Goal: Feedback & Contribution: Contribute content

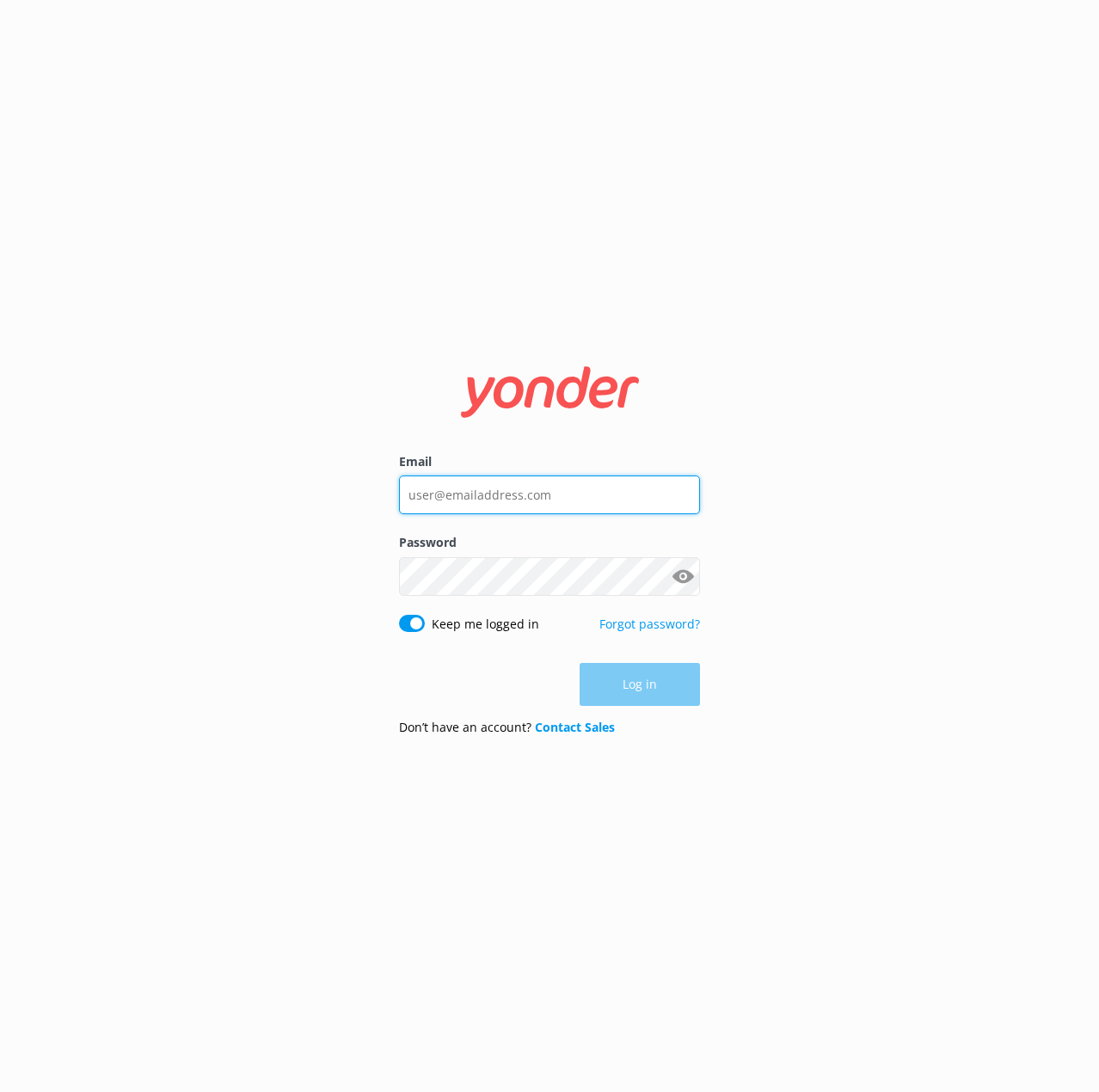
click at [450, 509] on input "Email" at bounding box center [549, 494] width 301 height 39
type input "[EMAIL_ADDRESS][DOMAIN_NAME]"
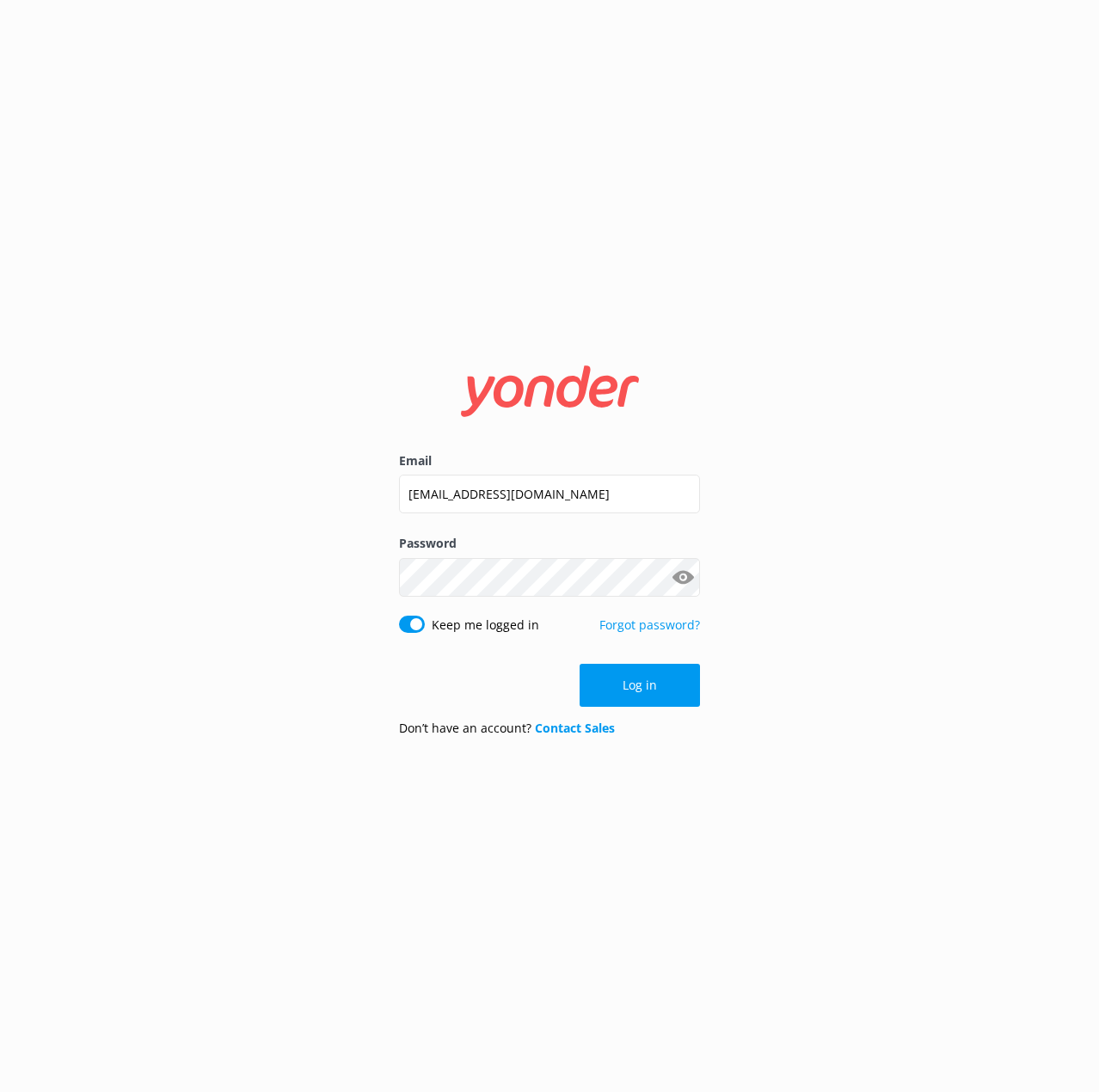
drag, startPoint x: 367, startPoint y: 1, endPoint x: 595, endPoint y: 193, distance: 298.1
click at [595, 193] on div "Email [EMAIL_ADDRESS][DOMAIN_NAME] Password Show password Keep me logged in For…" at bounding box center [549, 546] width 1099 height 1092
drag, startPoint x: 625, startPoint y: 695, endPoint x: 593, endPoint y: 693, distance: 32.1
click at [625, 695] on button "Log in" at bounding box center [640, 685] width 121 height 43
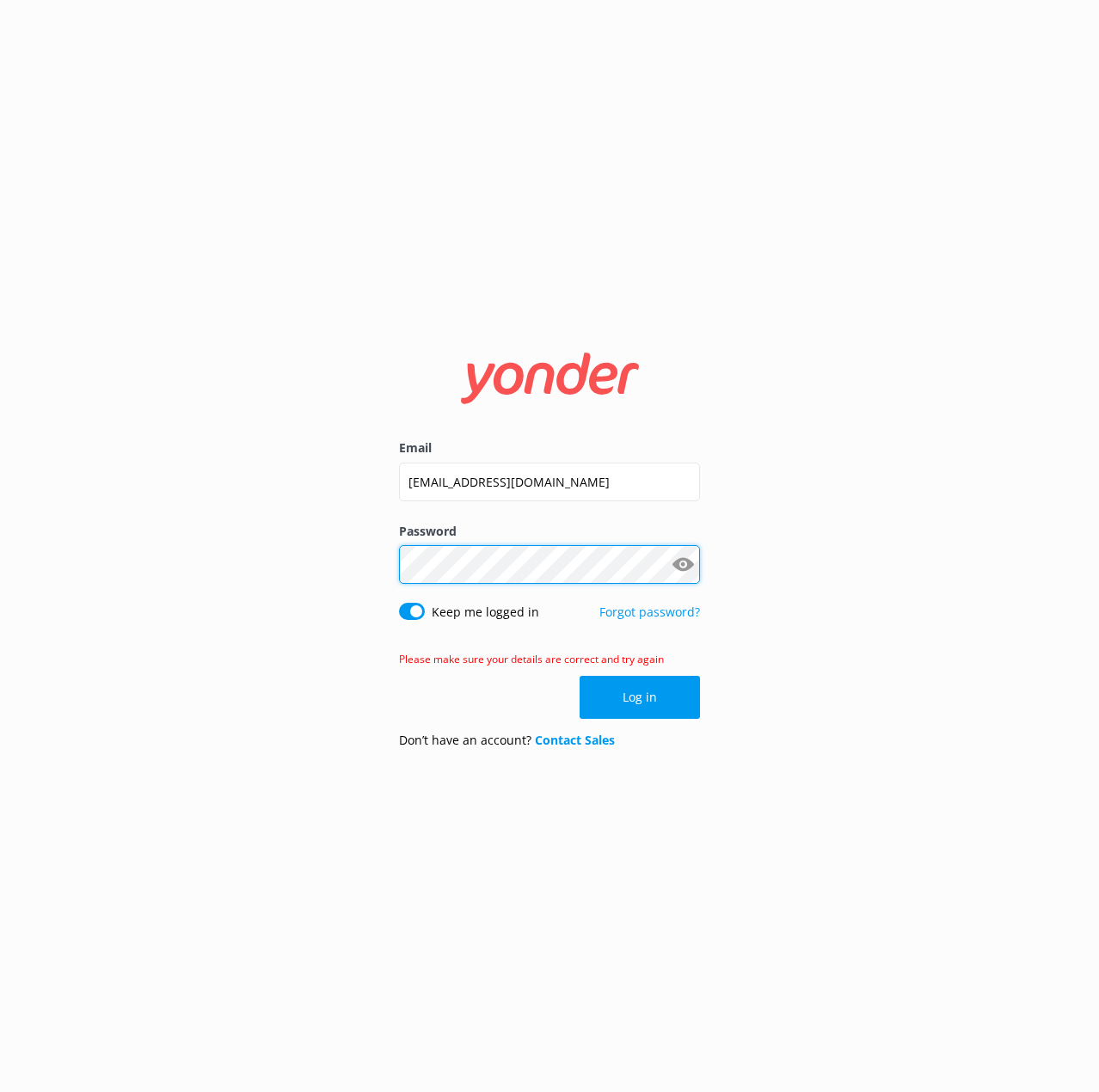
click button "Log in" at bounding box center [640, 698] width 121 height 43
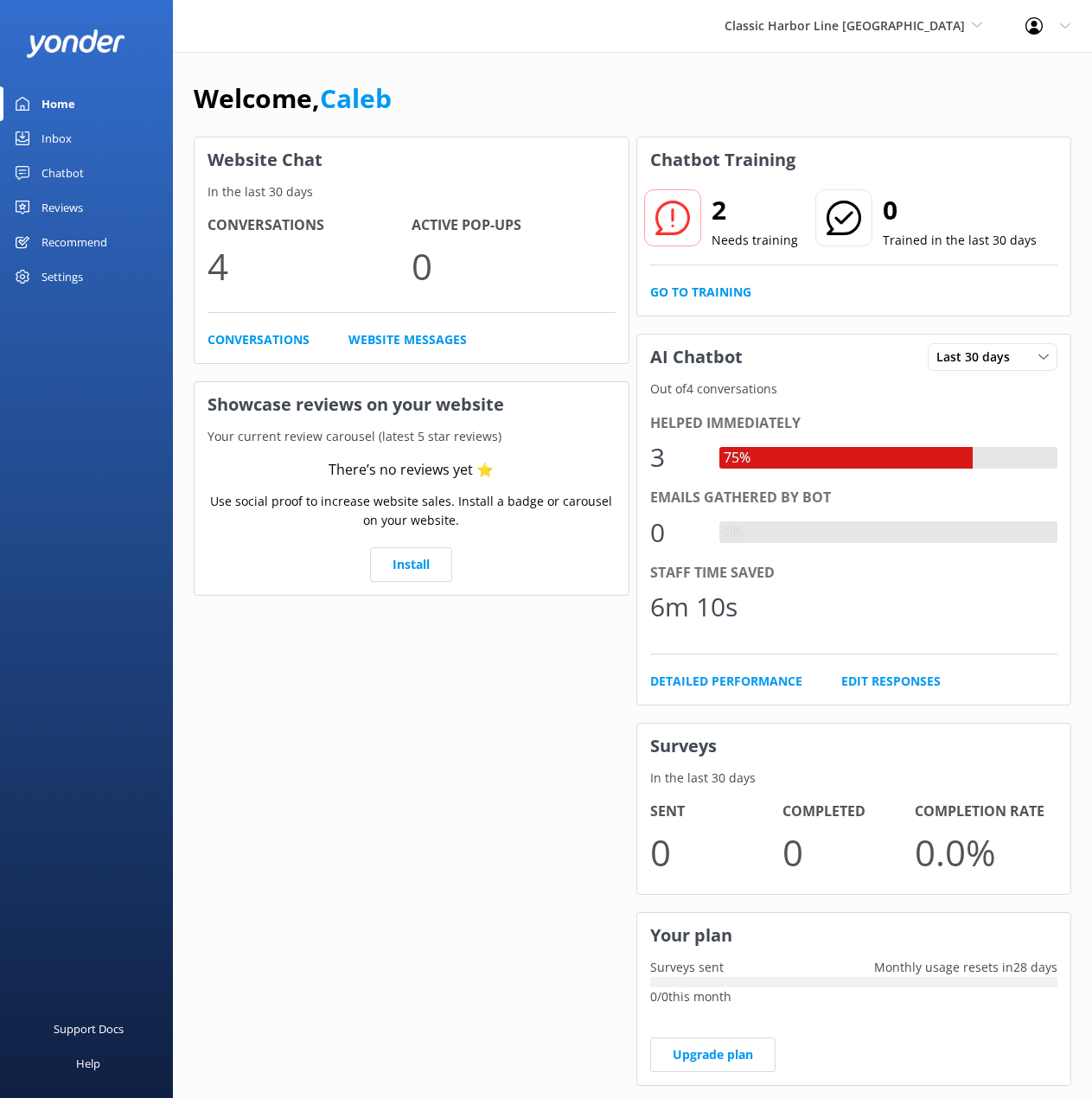
click at [49, 133] on div "Inbox" at bounding box center [56, 138] width 30 height 34
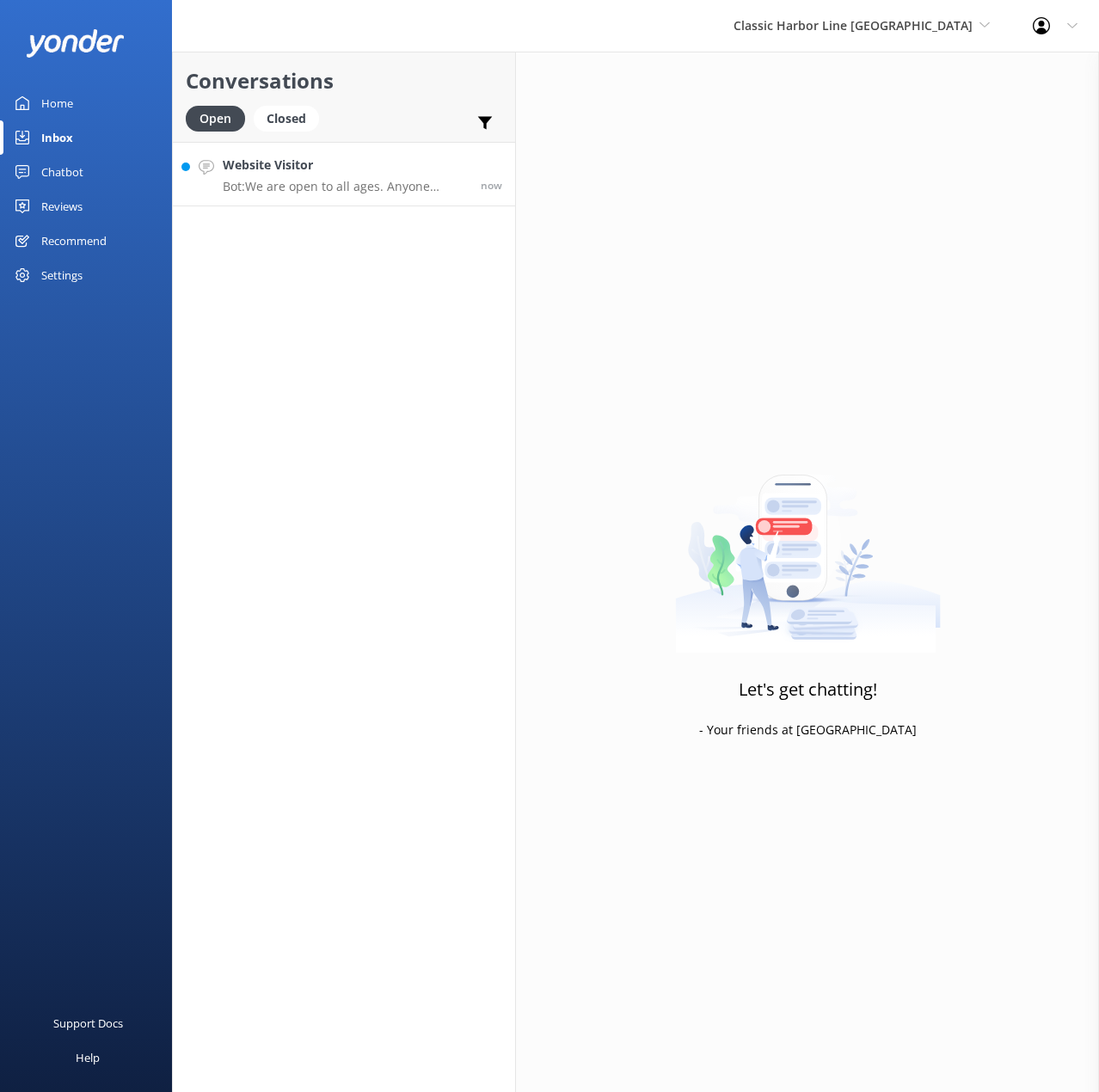
click at [374, 170] on h4 "Website Visitor" at bounding box center [345, 165] width 245 height 19
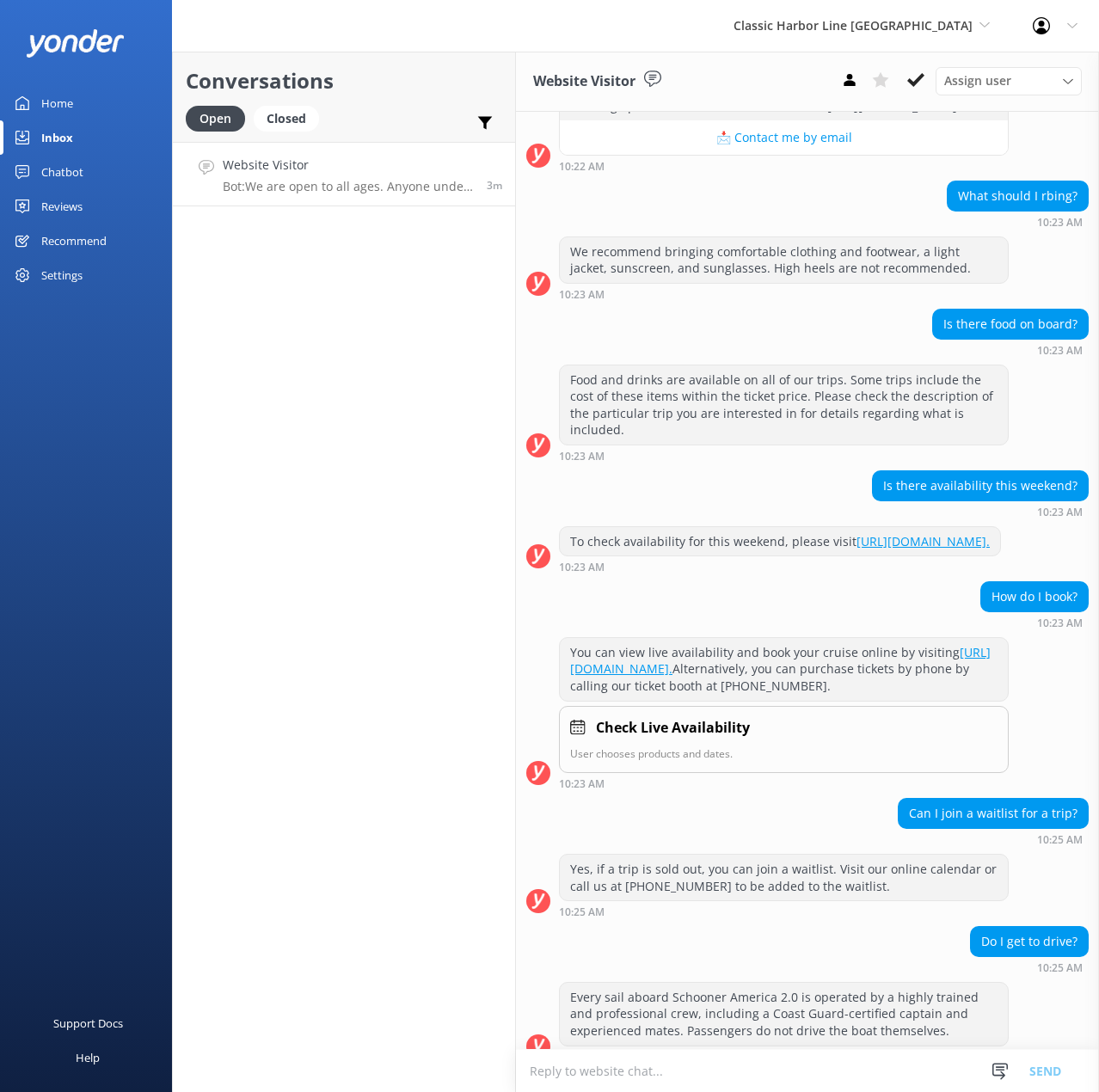
scroll to position [823, 0]
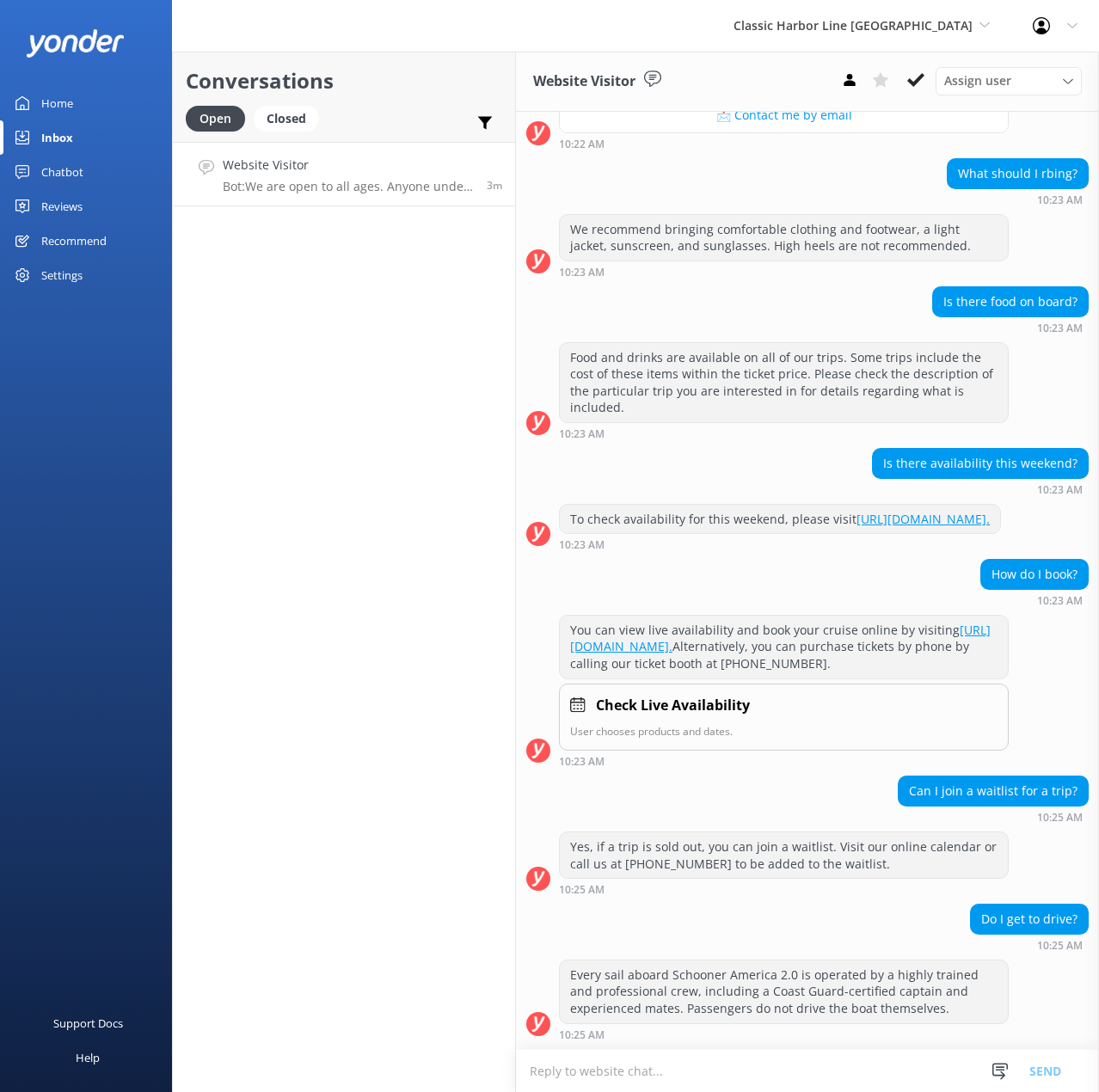
click at [671, 1061] on textarea at bounding box center [807, 1070] width 583 height 42
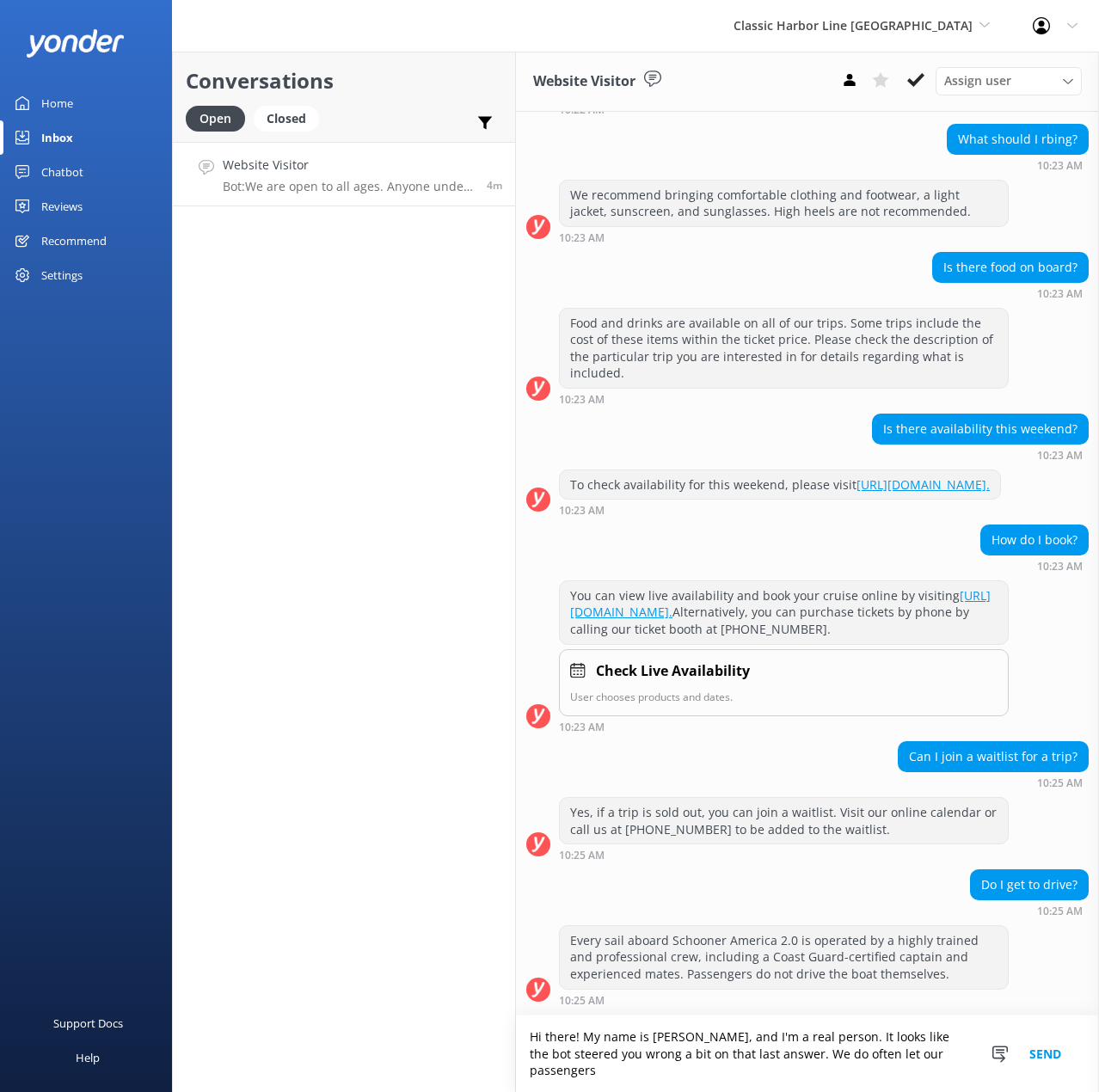
scroll to position [857, 0]
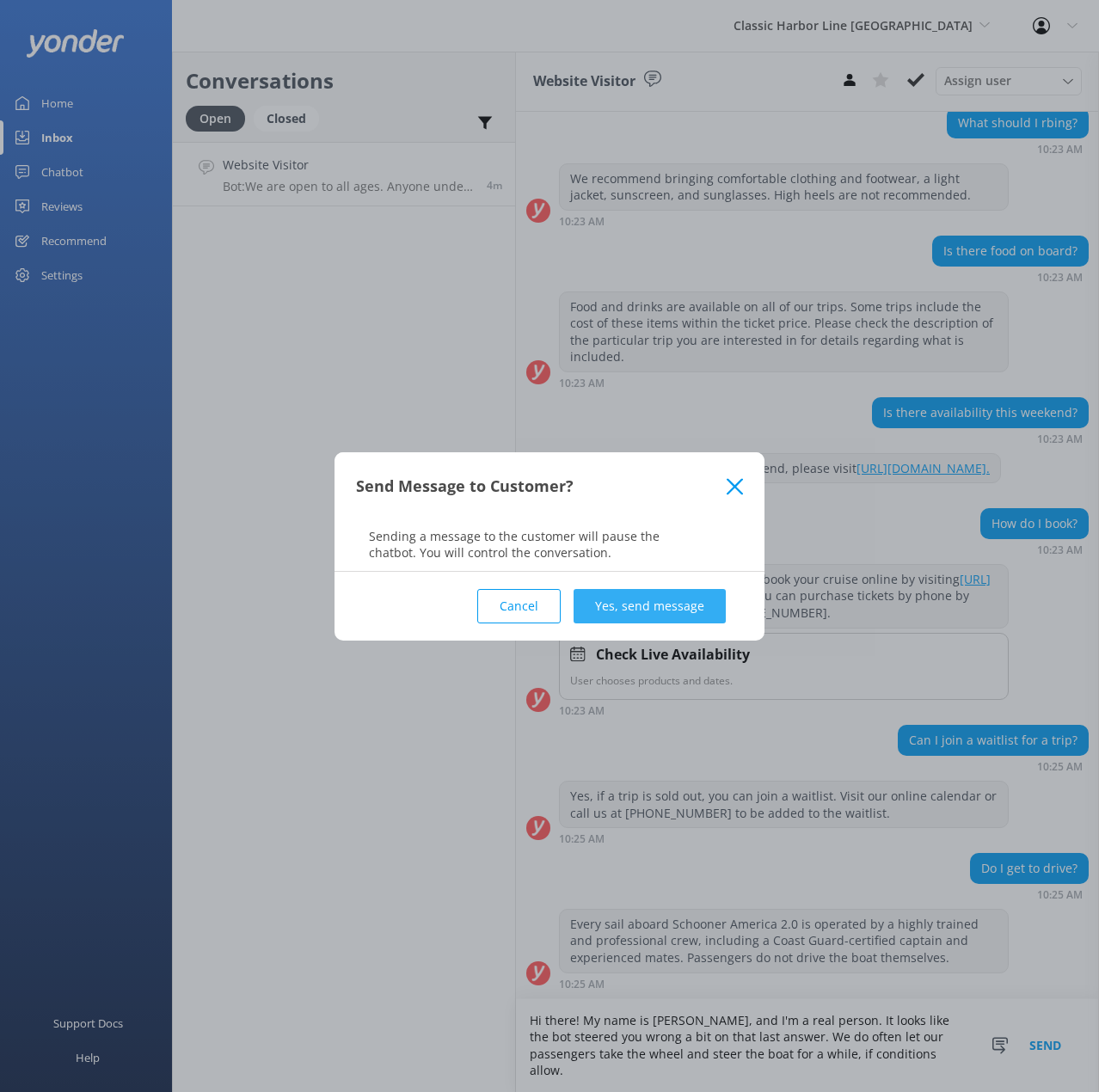
type textarea "Hi there! My name is [PERSON_NAME], and I'm a real person. It looks like the bo…"
click at [659, 612] on button "Yes, send message" at bounding box center [649, 606] width 152 height 34
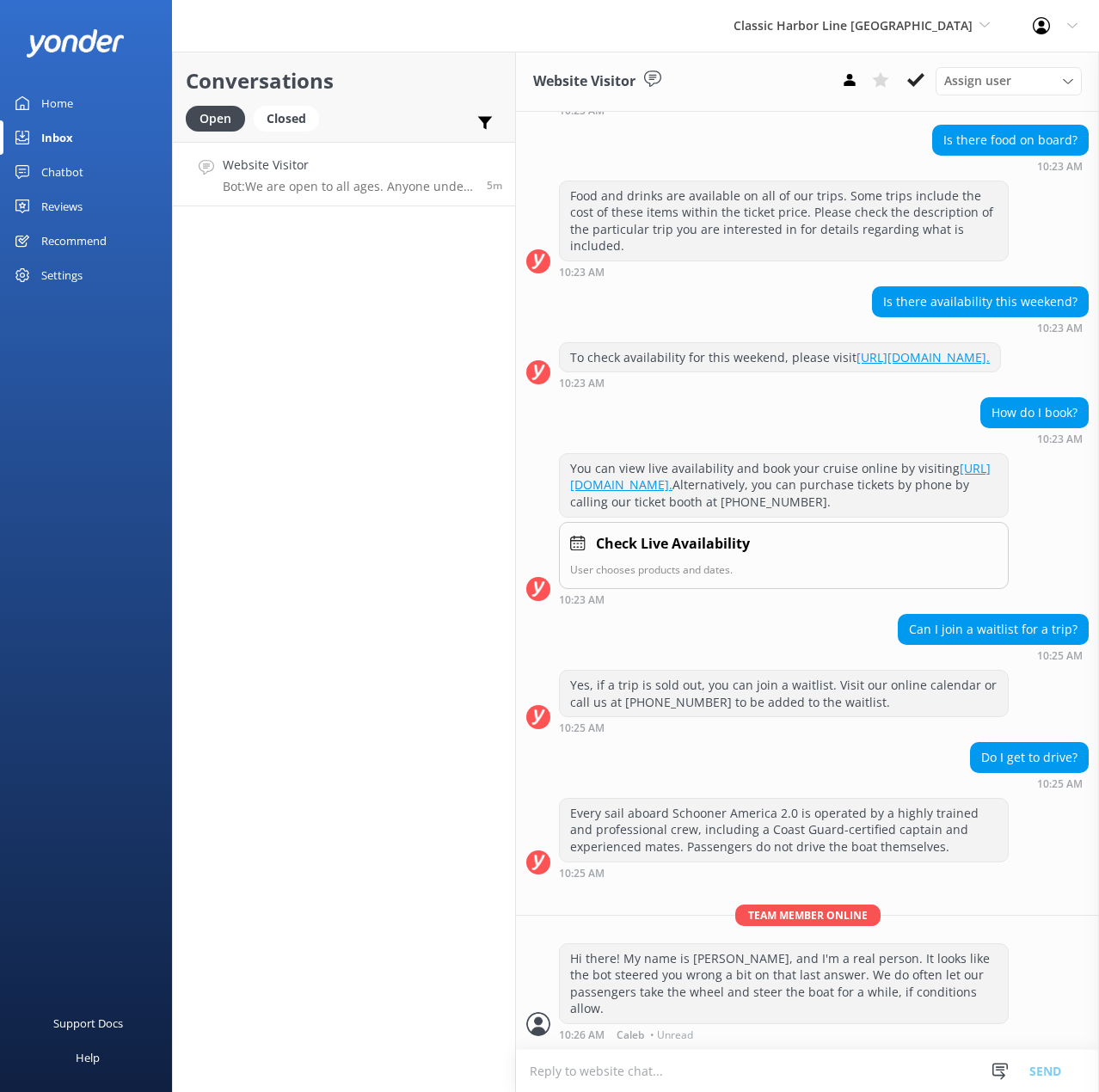
scroll to position [985, 0]
click at [689, 1078] on textarea at bounding box center [807, 1070] width 583 height 42
click at [719, 1069] on textarea at bounding box center [807, 1070] width 583 height 42
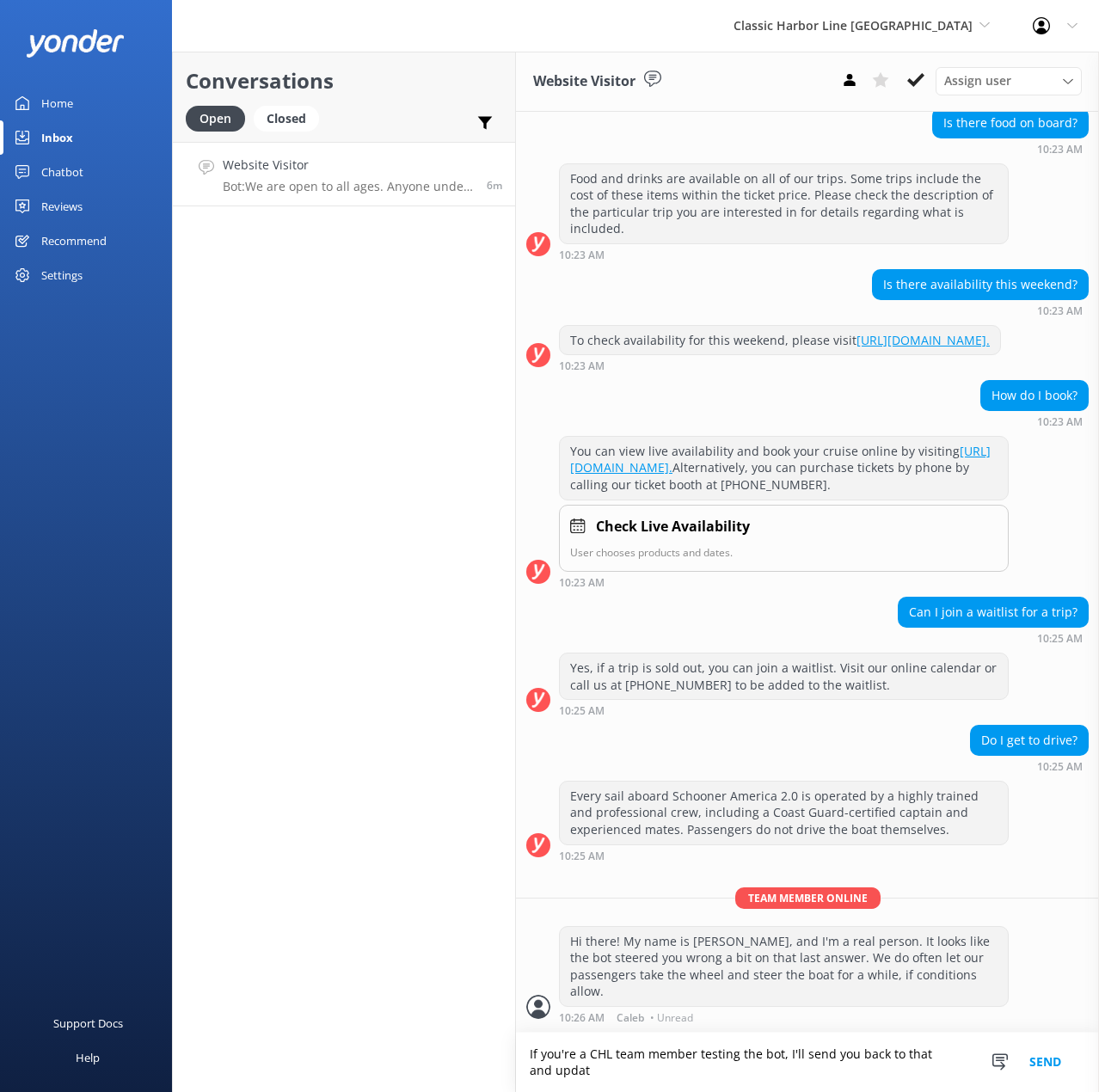
scroll to position [1002, 0]
type textarea "If you're a CHL team member testing the bot, I'll send you back to that and upd…"
click at [1047, 1062] on button "Send" at bounding box center [1045, 1062] width 65 height 59
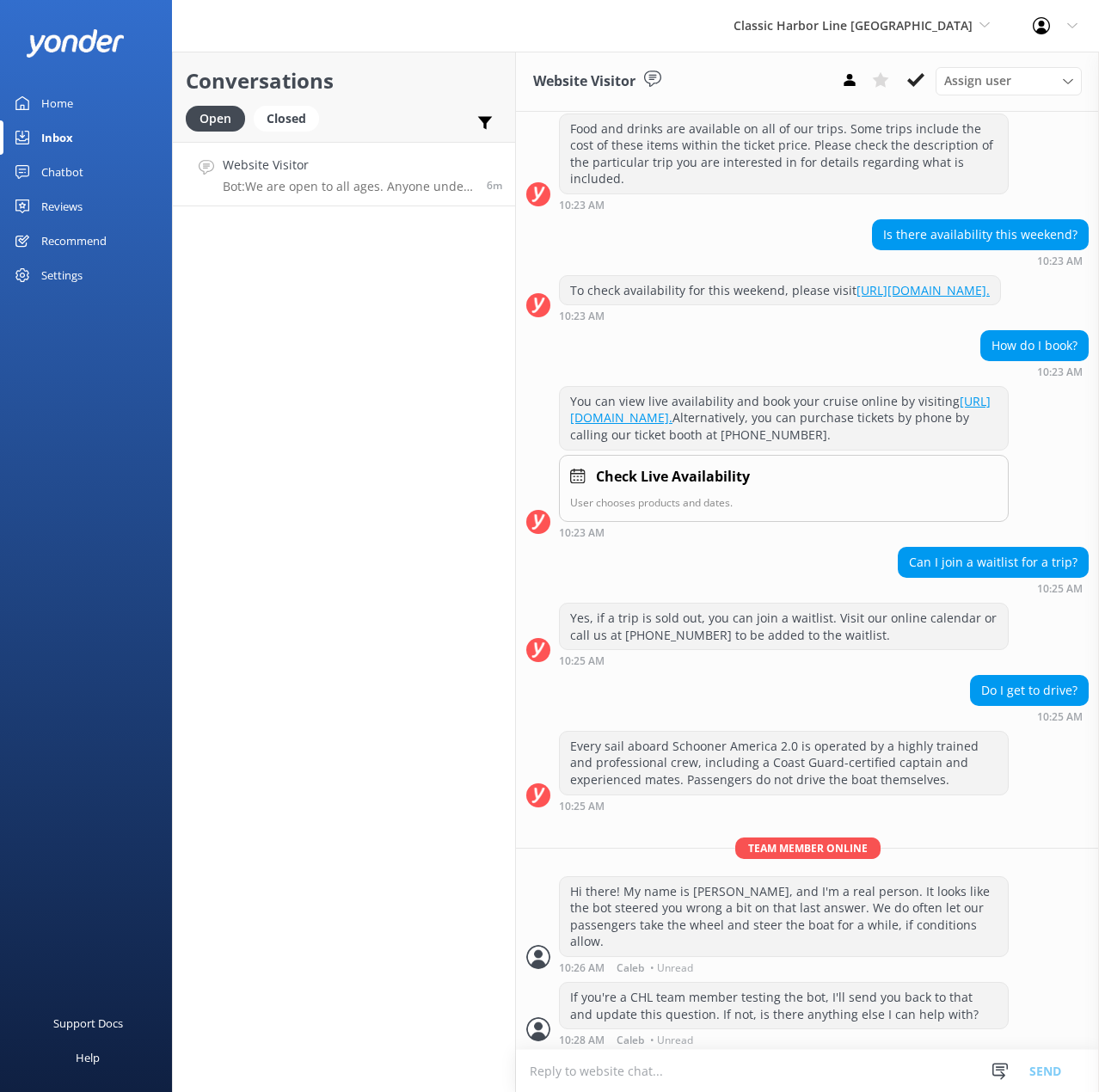
scroll to position [1058, 0]
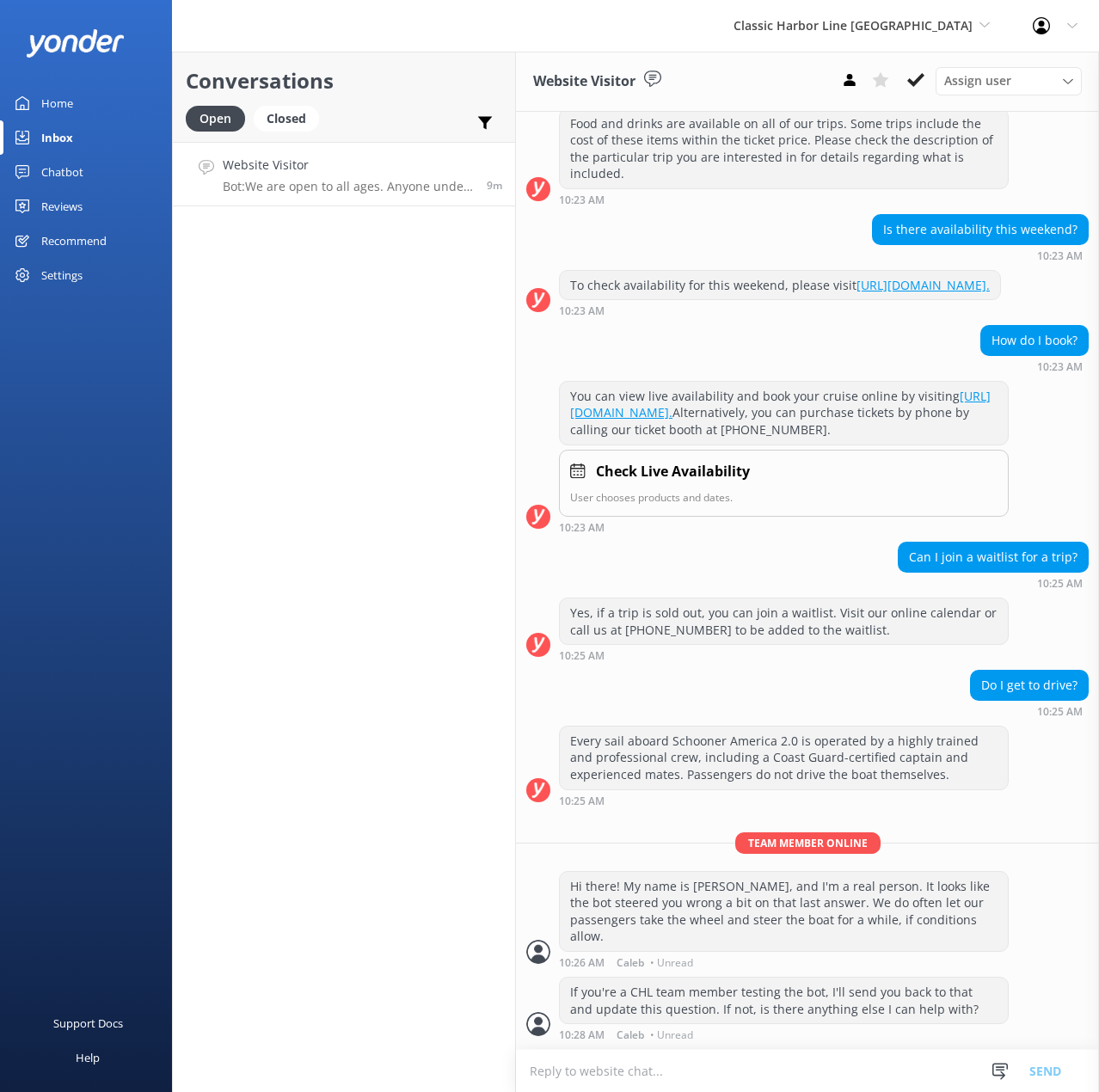
click at [350, 699] on div "Conversations Open Closed Important Assigned to me Unassigned Website Visitor B…" at bounding box center [344, 572] width 344 height 1041
click at [965, 835] on p "Team member online" at bounding box center [807, 844] width 583 height 22
click at [917, 79] on use at bounding box center [915, 79] width 17 height 14
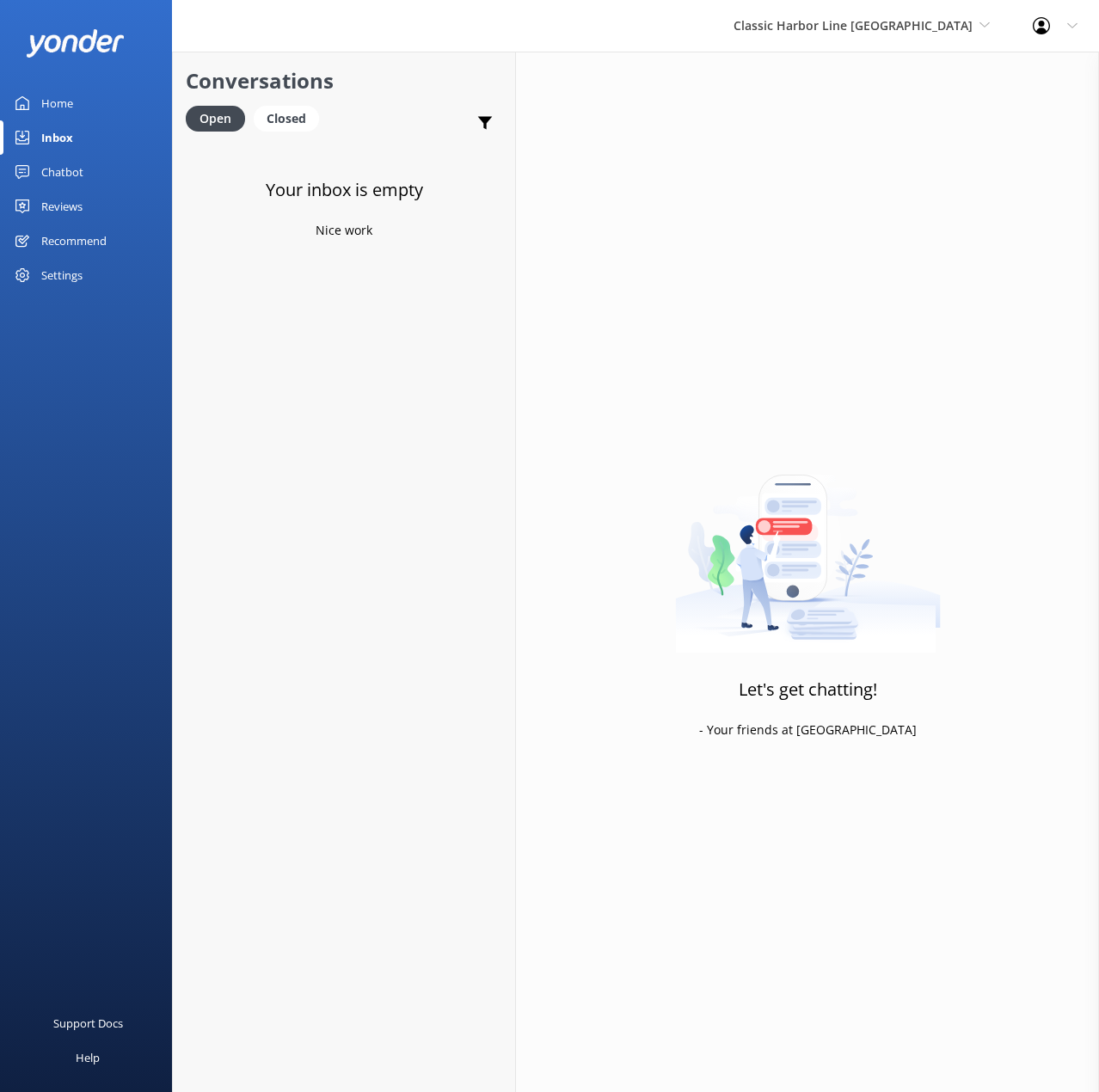
click at [323, 607] on div "Your inbox is empty Nice work" at bounding box center [344, 688] width 342 height 1092
click at [302, 129] on div "Closed" at bounding box center [286, 118] width 66 height 26
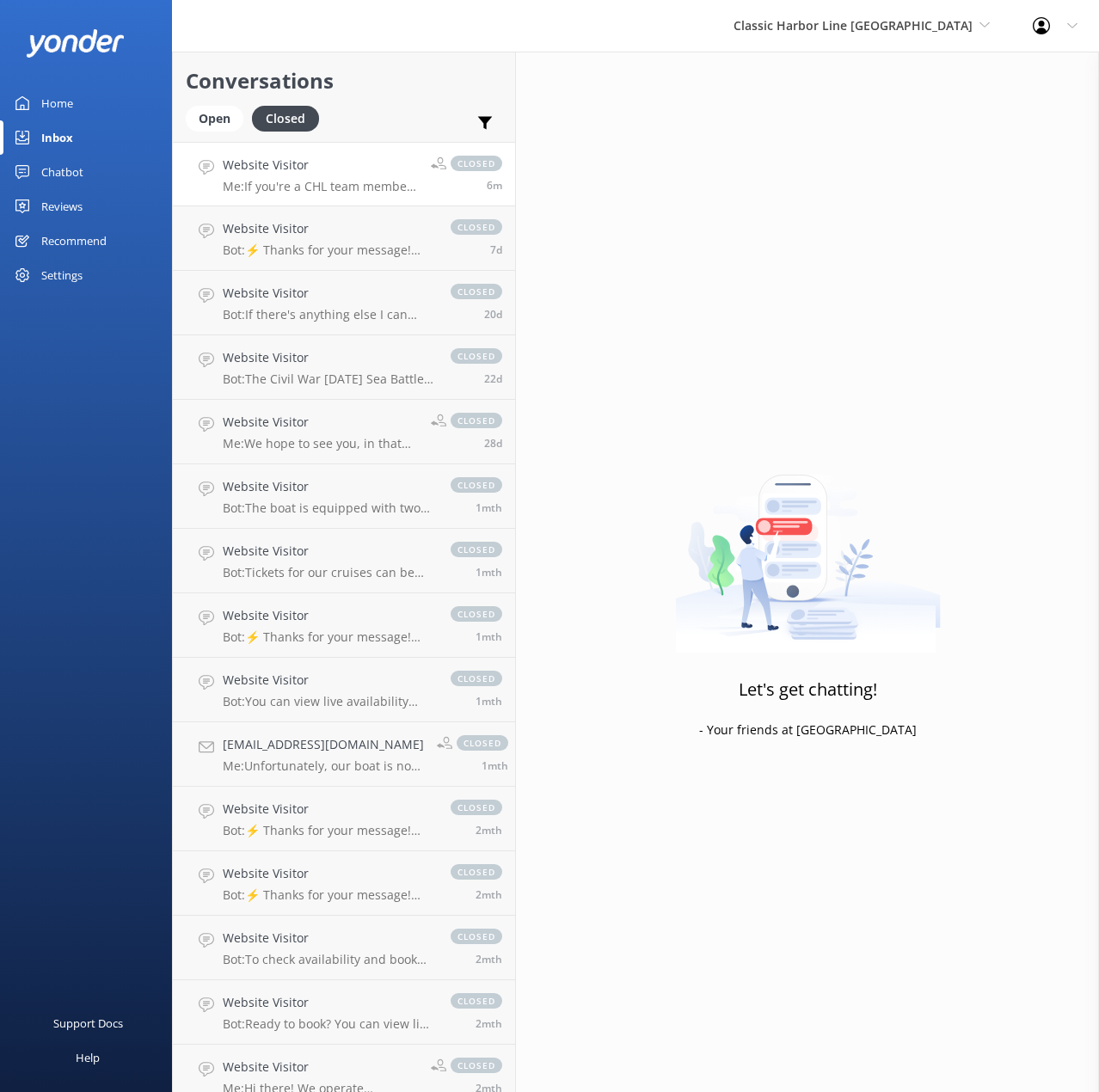
click at [299, 176] on div "Website Visitor Me: If you're a CHL team member testing the bot, I'll send you …" at bounding box center [320, 174] width 195 height 37
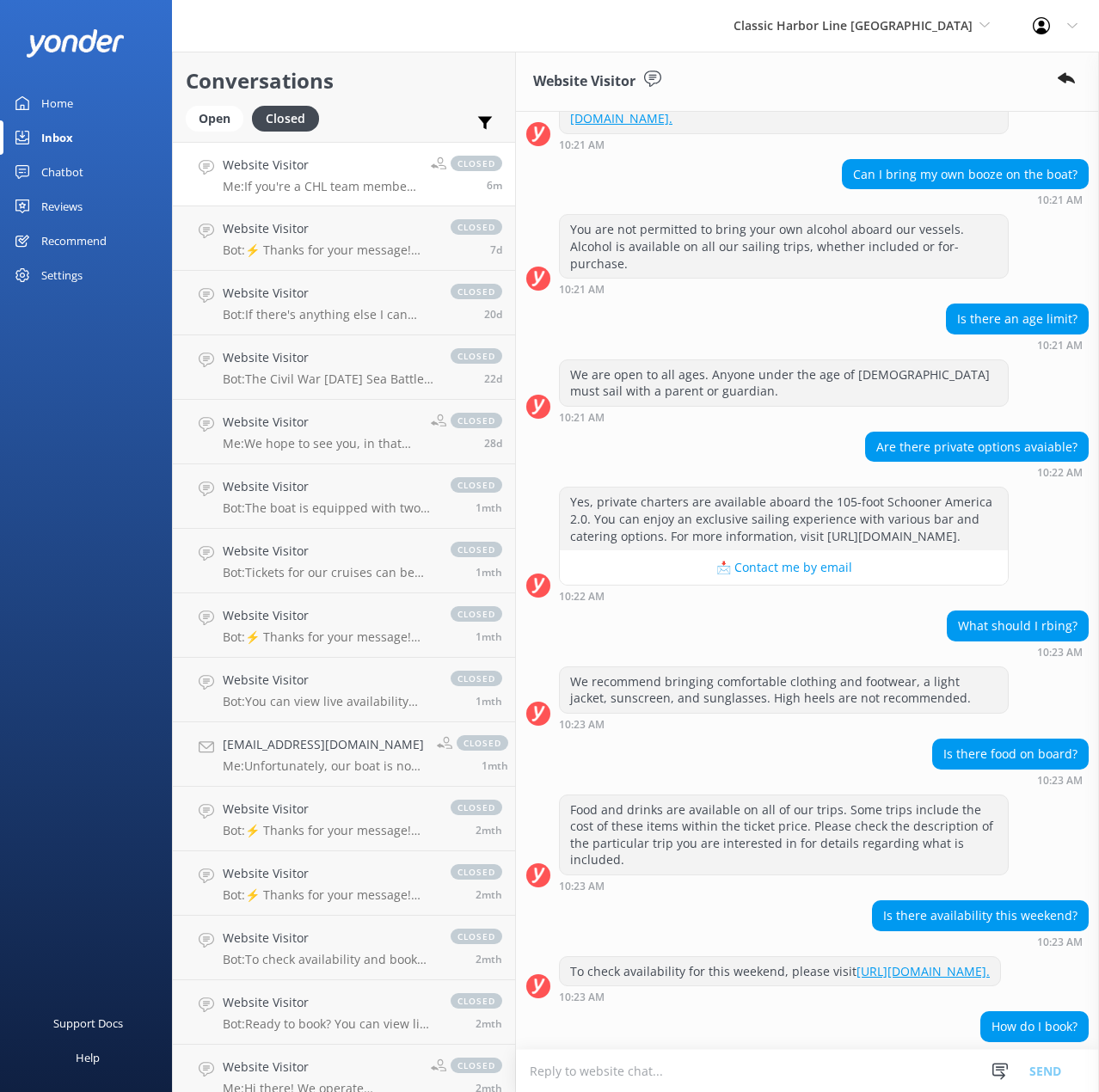
scroll to position [235, 0]
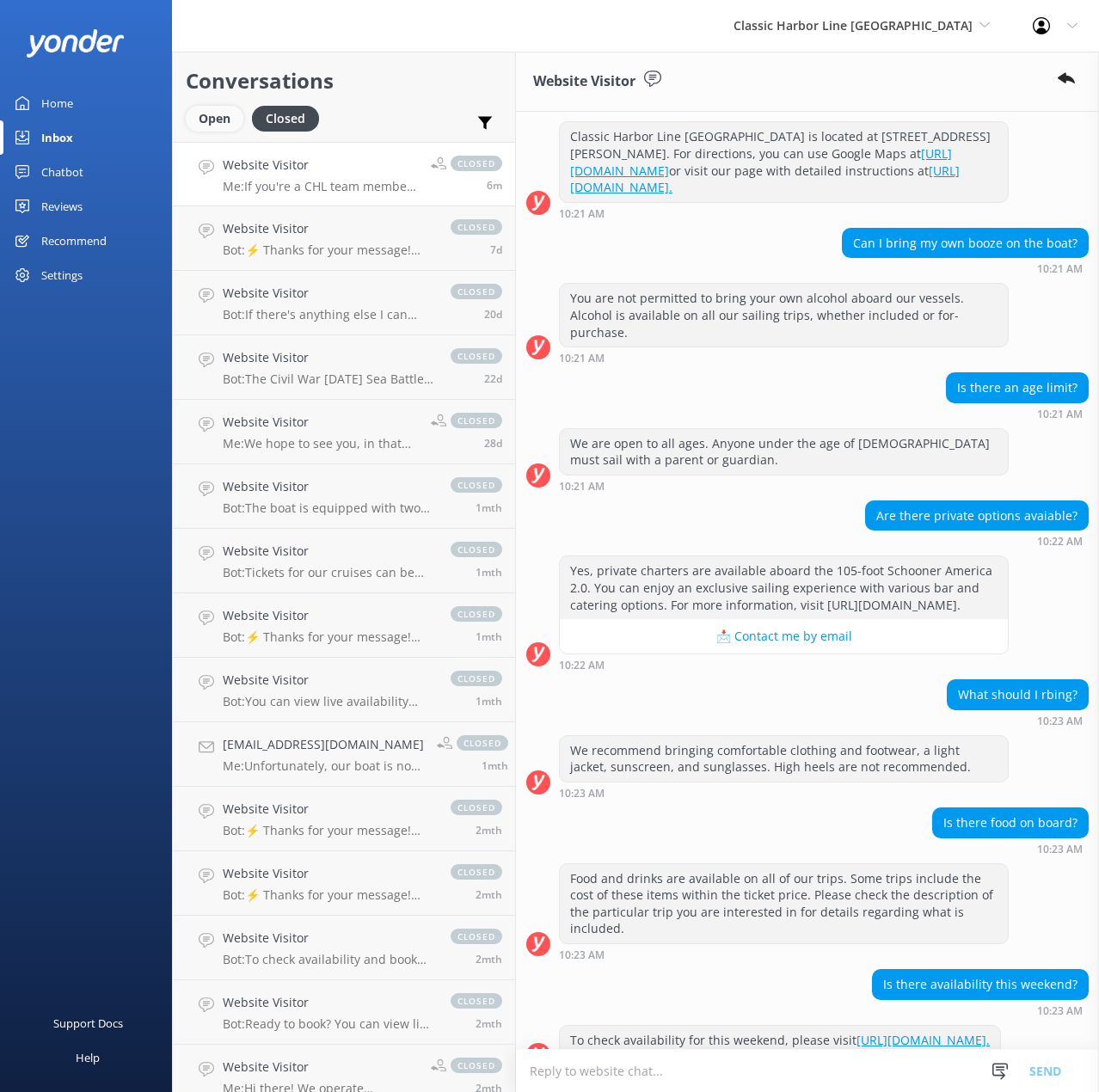
drag, startPoint x: 225, startPoint y: 122, endPoint x: 230, endPoint y: 131, distance: 10.3
click at [225, 122] on div "Open" at bounding box center [214, 118] width 58 height 26
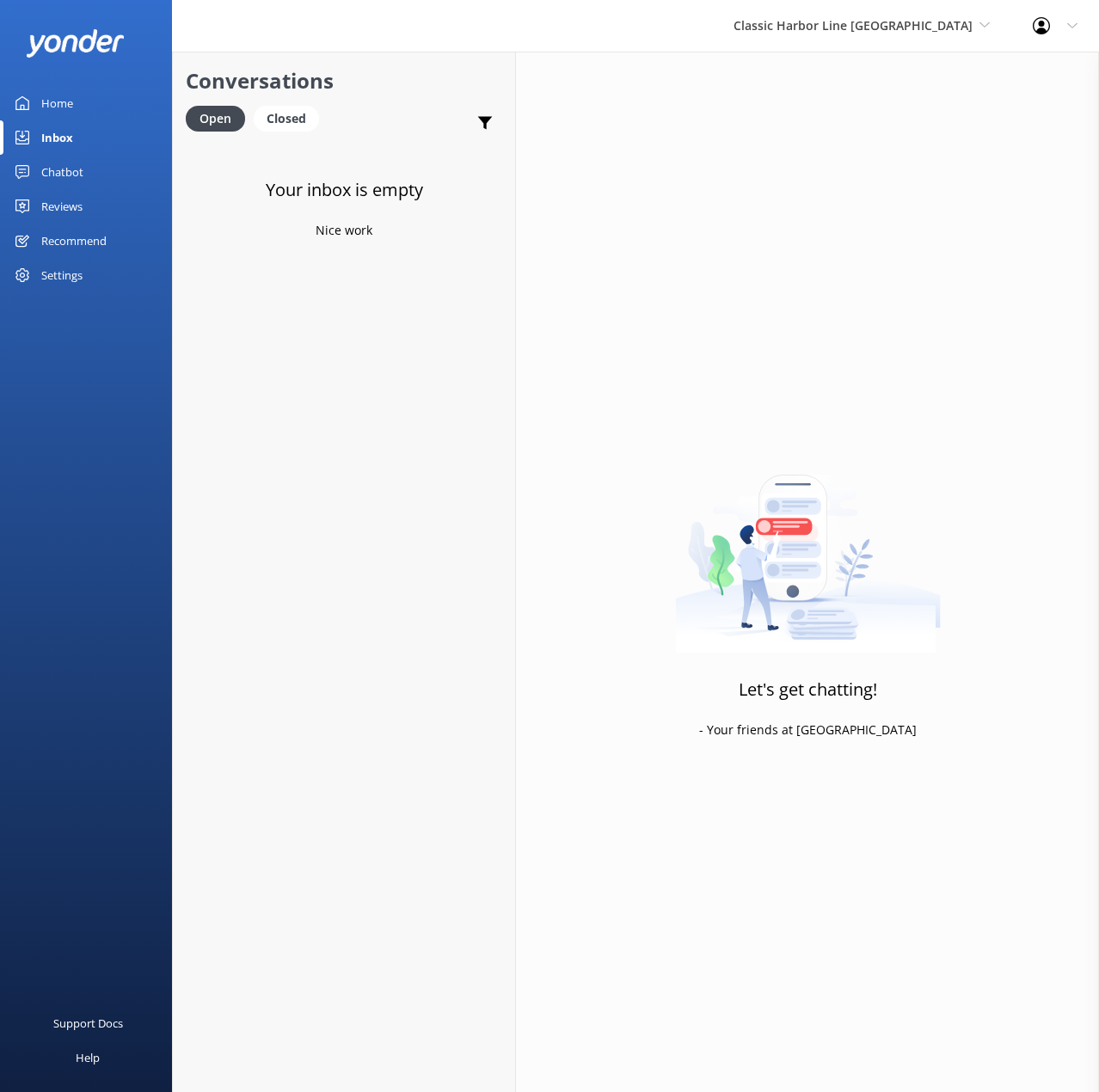
click at [357, 651] on div "Your inbox is empty Nice work" at bounding box center [344, 688] width 342 height 1092
click at [109, 540] on div "Home Inbox Chatbot Content Products Chat Logs Website Widget Pop-up messages Re…" at bounding box center [86, 273] width 172 height 546
click at [340, 528] on div "Your inbox is empty Nice work" at bounding box center [344, 688] width 342 height 1092
drag, startPoint x: 365, startPoint y: 180, endPoint x: 368, endPoint y: 190, distance: 10.4
click at [365, 180] on p "Bot: To book your cruise online and see live availability, visit [URL][DOMAIN_N…" at bounding box center [345, 186] width 245 height 15
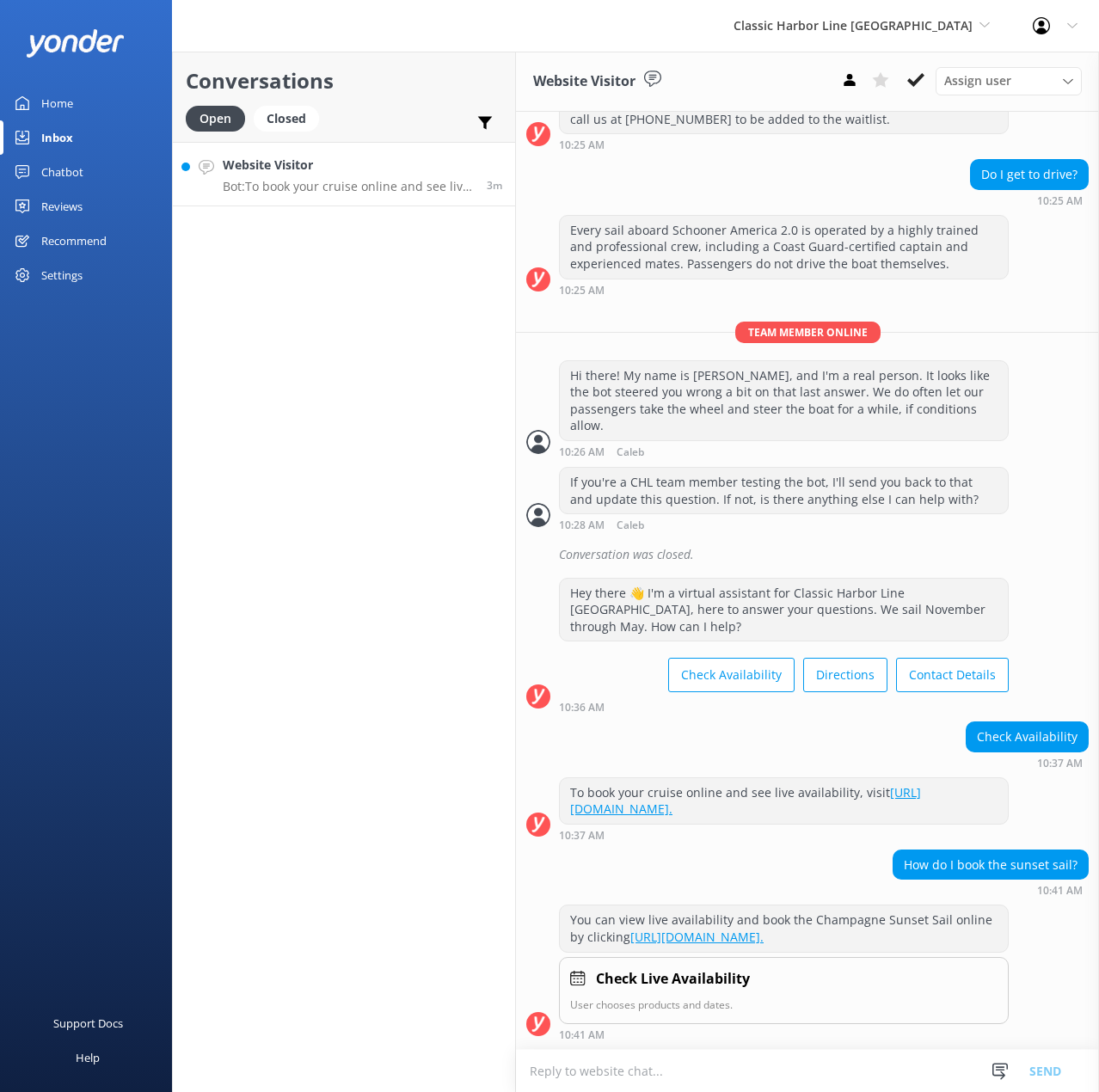
scroll to position [1602, 0]
drag, startPoint x: 264, startPoint y: 627, endPoint x: 131, endPoint y: 644, distance: 134.1
click at [264, 627] on div "Conversations Open Closed Important Assigned to me Unassigned Website Visitor B…" at bounding box center [344, 572] width 344 height 1041
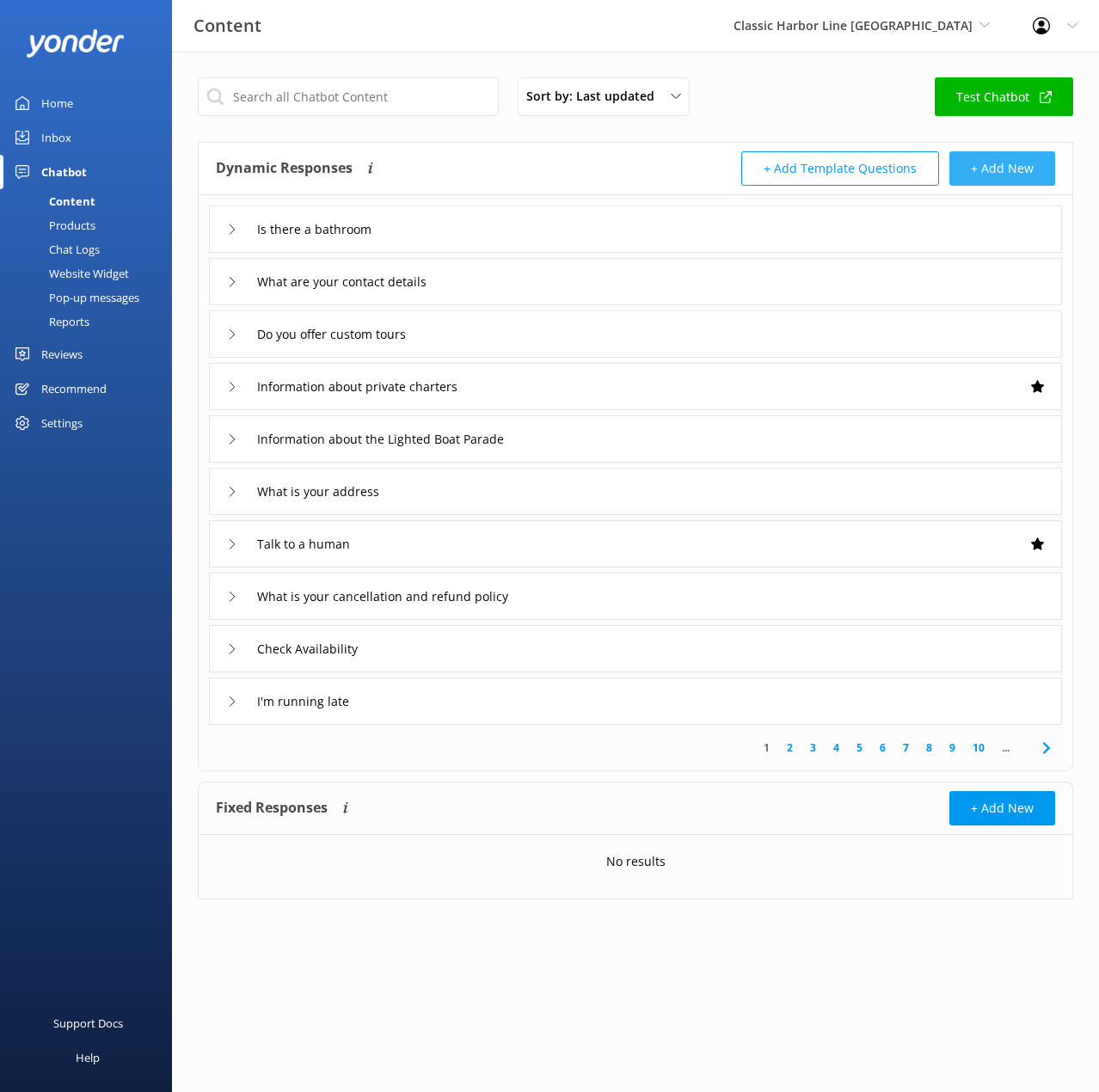
click at [1015, 167] on button "+ Add New" at bounding box center [1002, 168] width 105 height 34
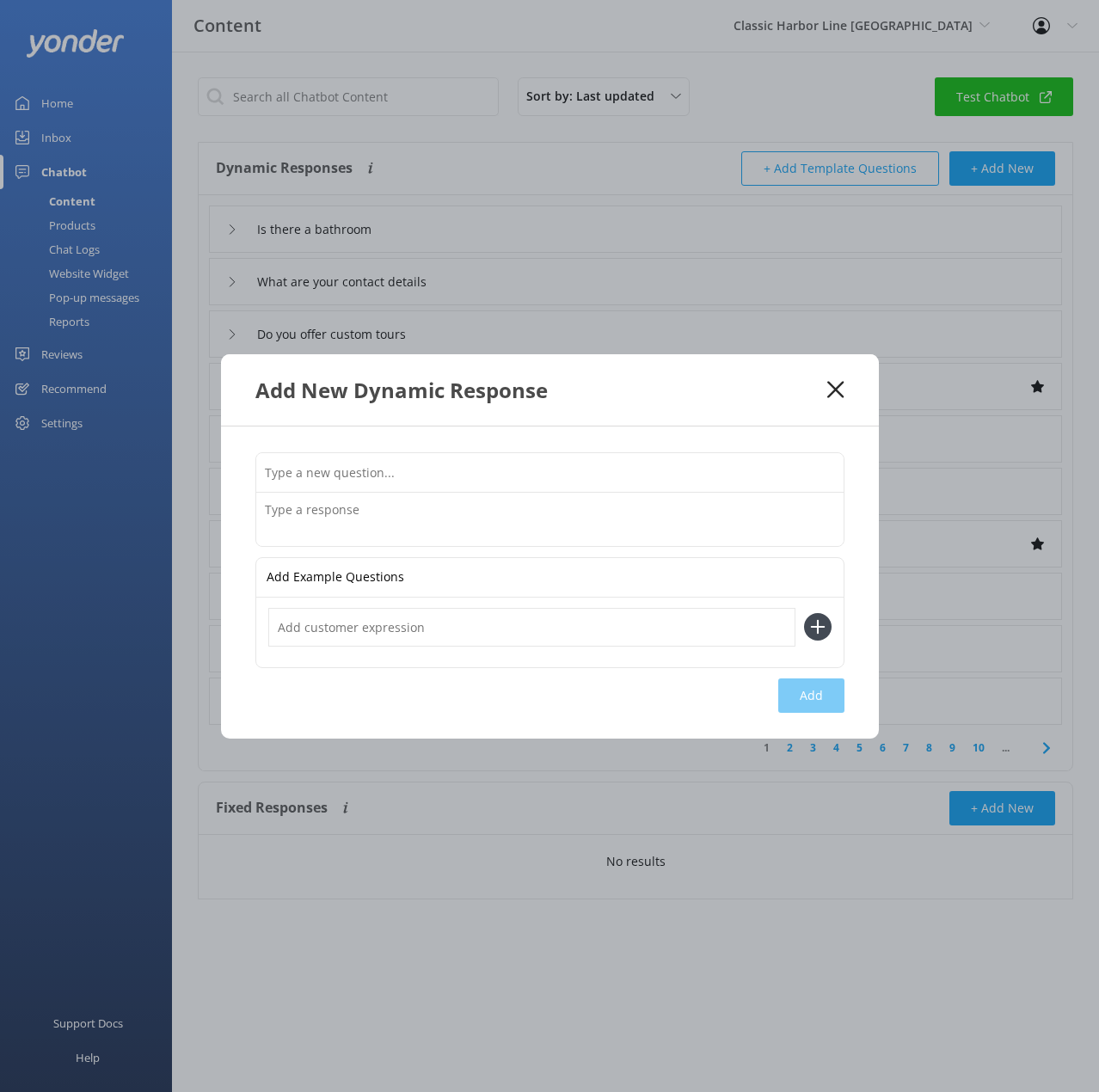
click at [341, 467] on input "text" at bounding box center [550, 472] width 587 height 39
type input "Can I drive the boat?"
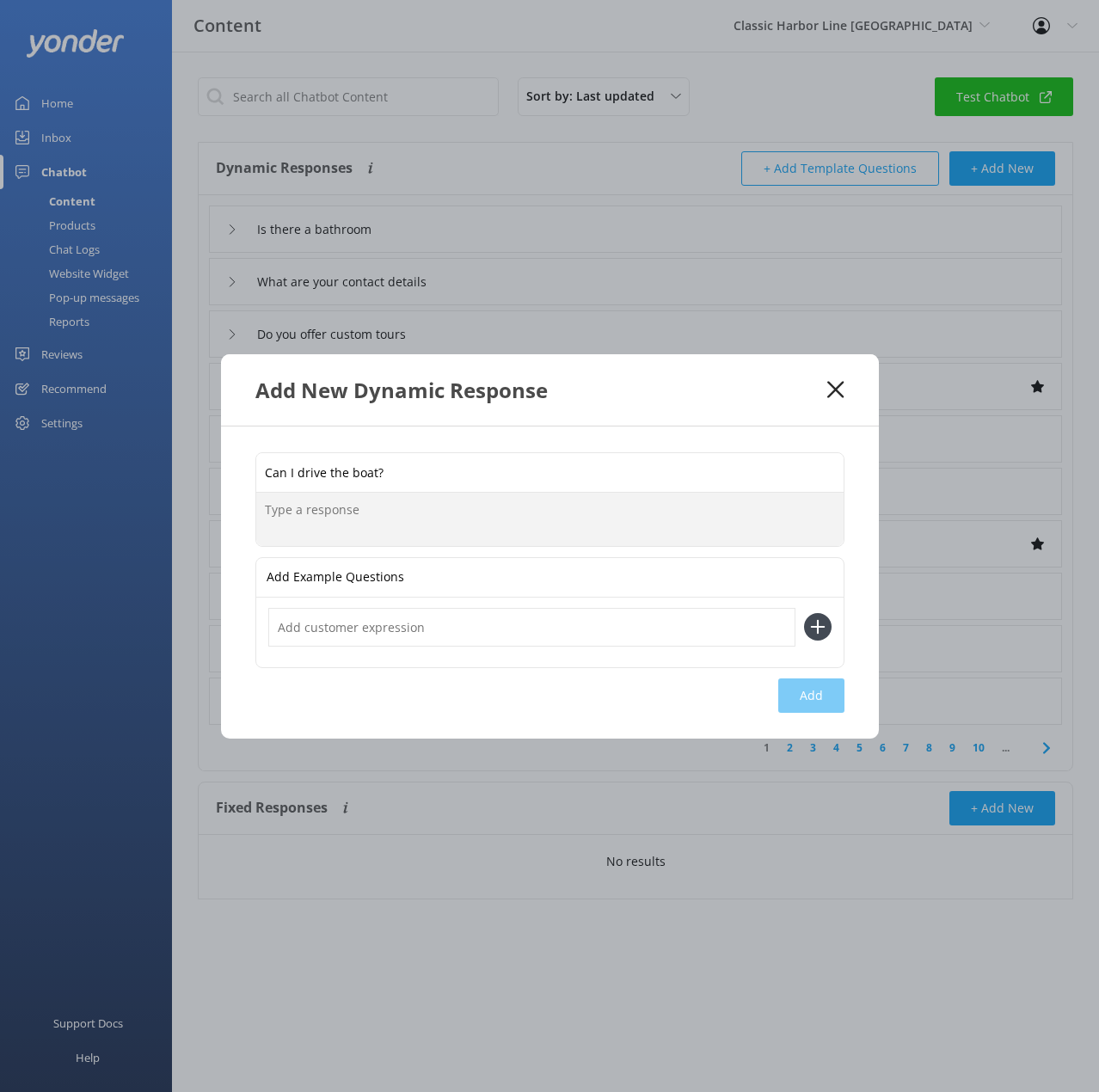
click at [374, 521] on textarea at bounding box center [550, 519] width 587 height 53
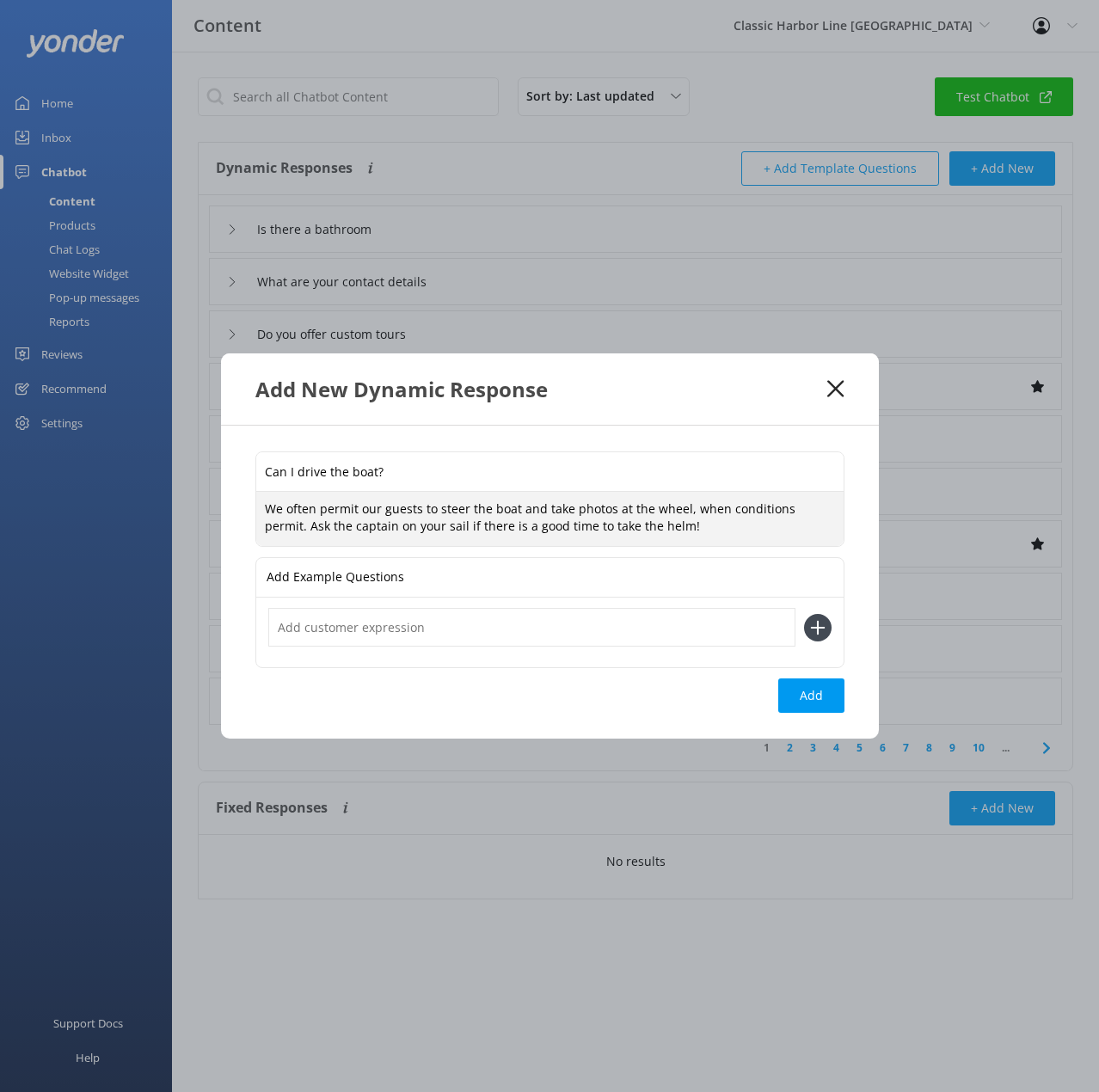
click at [796, 512] on textarea "We often permit our guests to steer the boat and take photos at the wheel, when…" at bounding box center [550, 519] width 587 height 54
type textarea "We often permit our guests to steer the boat and take photos at the wheel, when…"
click at [804, 700] on button "Add" at bounding box center [811, 696] width 67 height 34
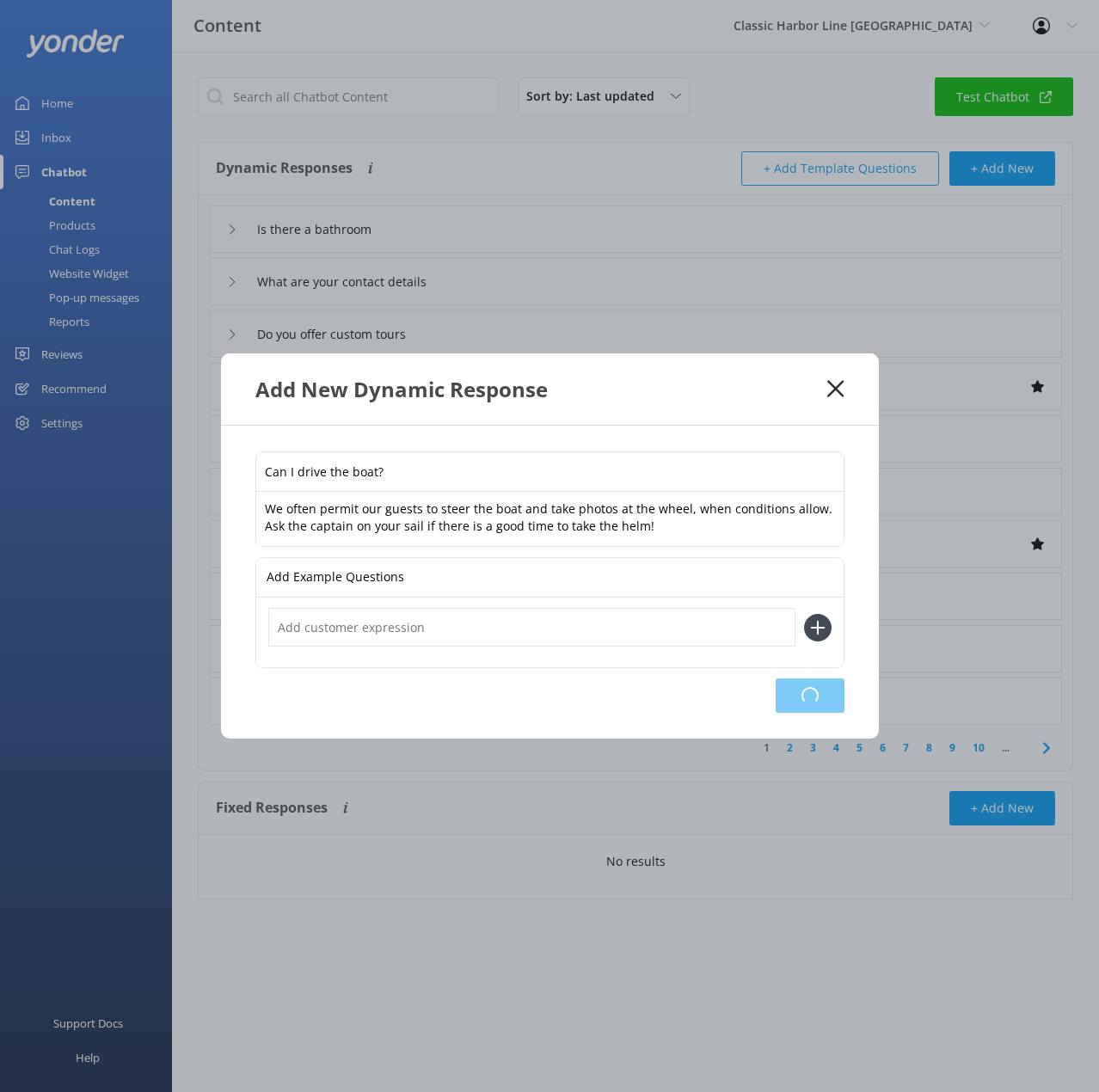
type input "Can I drive the boat?"
type input "Is there a bathroom"
type input "What are your contact details"
type input "Do you offer custom tours"
type input "Information about private charters"
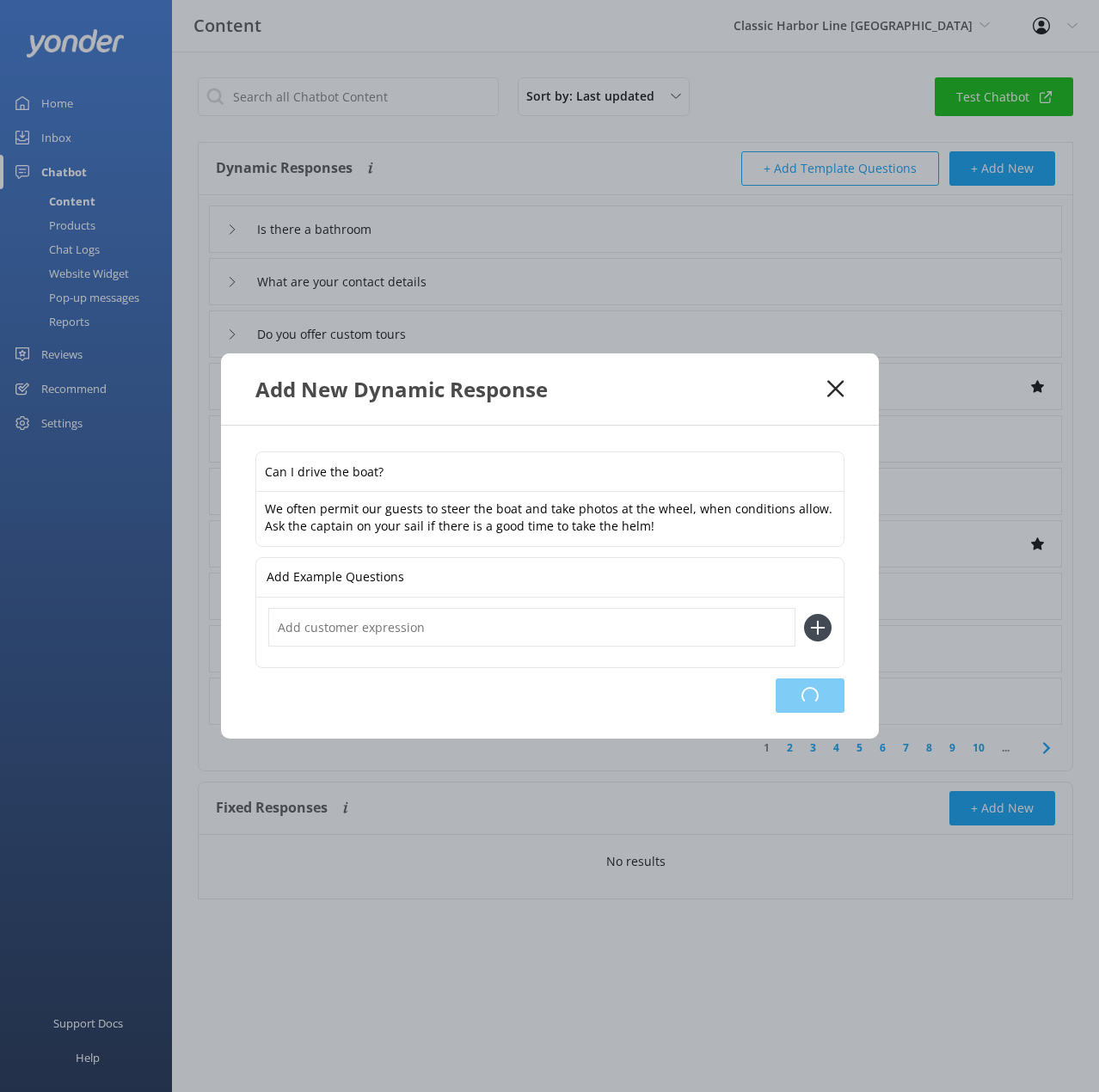
type input "Information about the Lighted Boat Parade"
type input "What is your address"
type input "Talk to a human"
type input "What is your cancellation and refund policy"
type input "Check Availability"
